Goal: Book appointment/travel/reservation

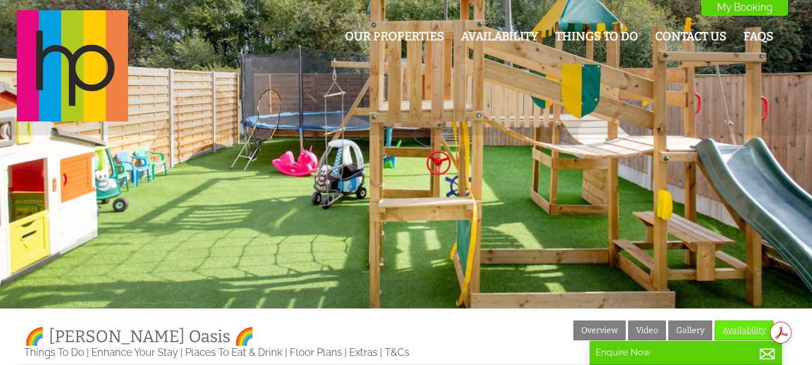
click at [739, 331] on link "Availability" at bounding box center [744, 331] width 59 height 20
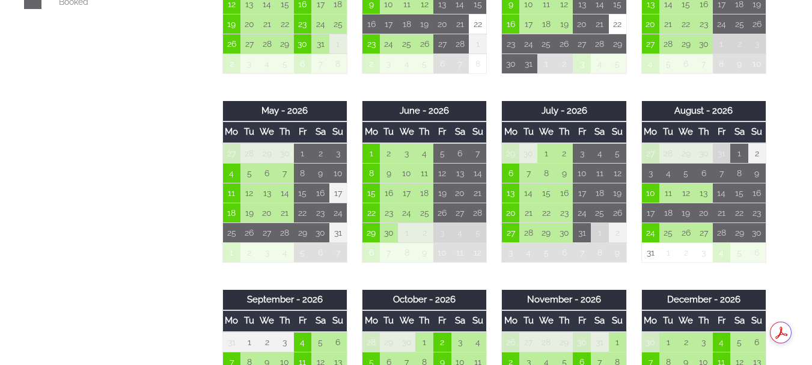
scroll to position [662, 0]
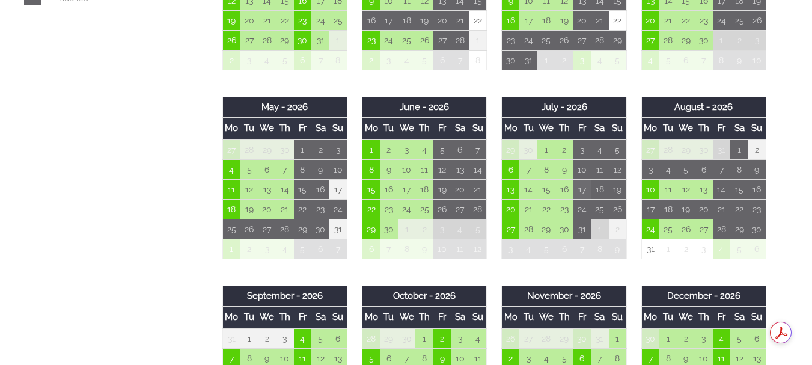
click at [590, 197] on td "17" at bounding box center [582, 189] width 18 height 20
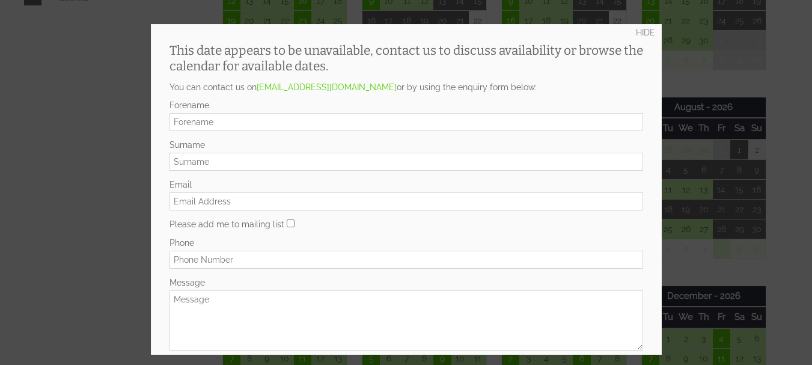
click at [122, 115] on div at bounding box center [406, 182] width 812 height 365
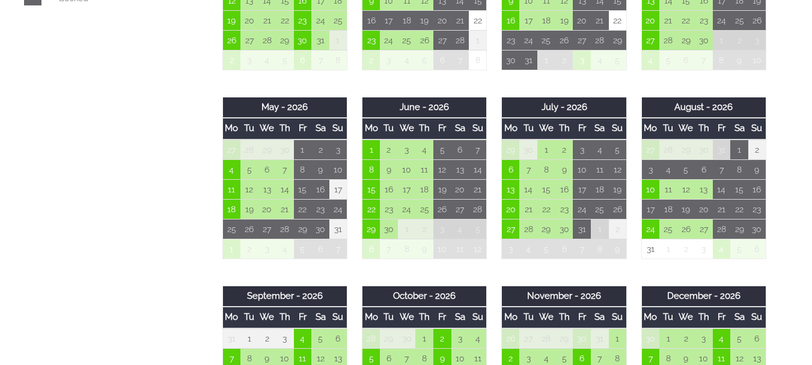
scroll to position [601, 0]
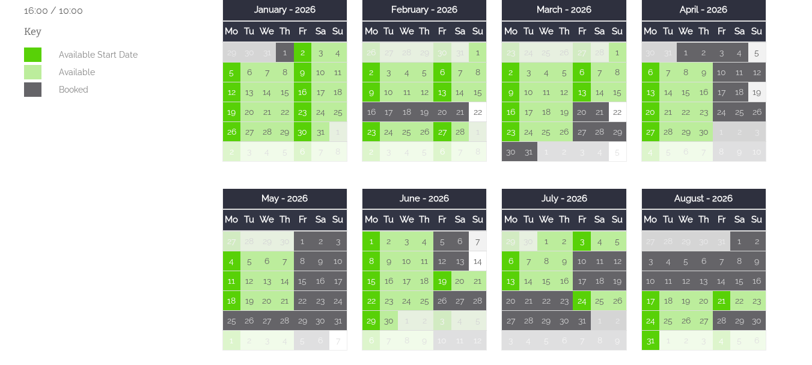
scroll to position [601, 0]
